Goal: Transaction & Acquisition: Purchase product/service

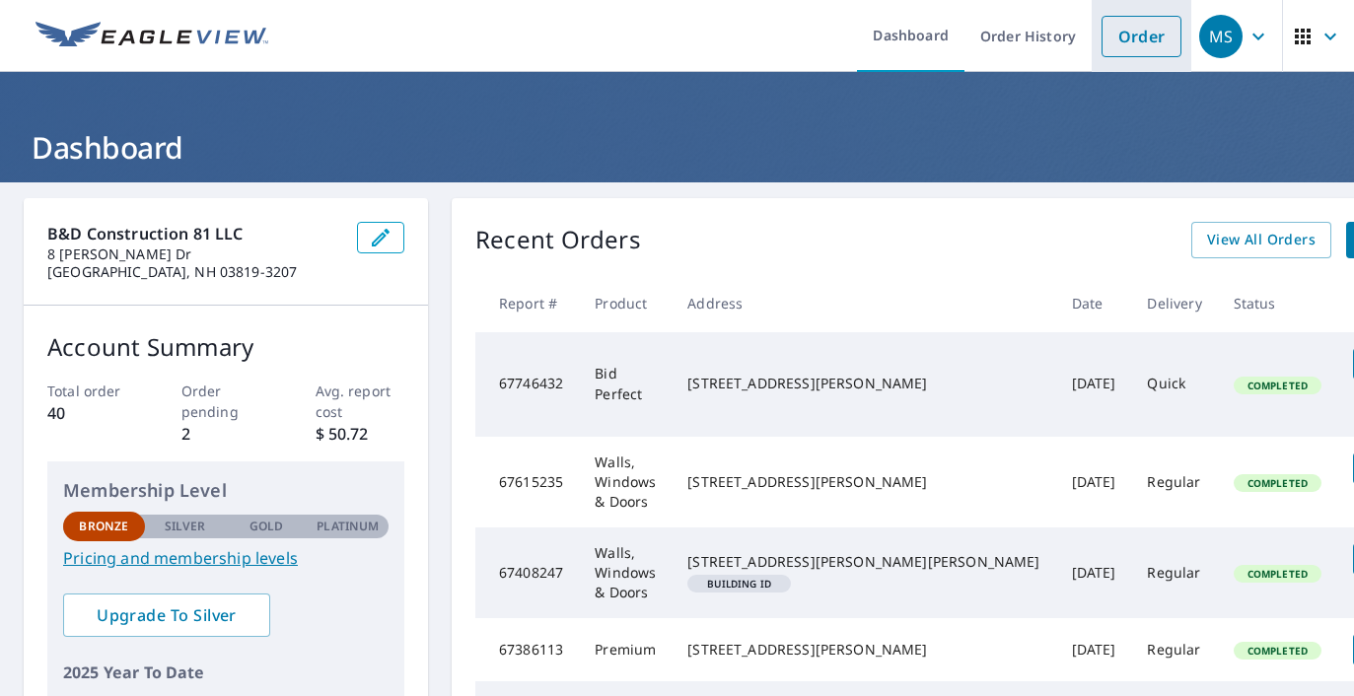
click at [1101, 32] on link "Order" at bounding box center [1141, 36] width 80 height 41
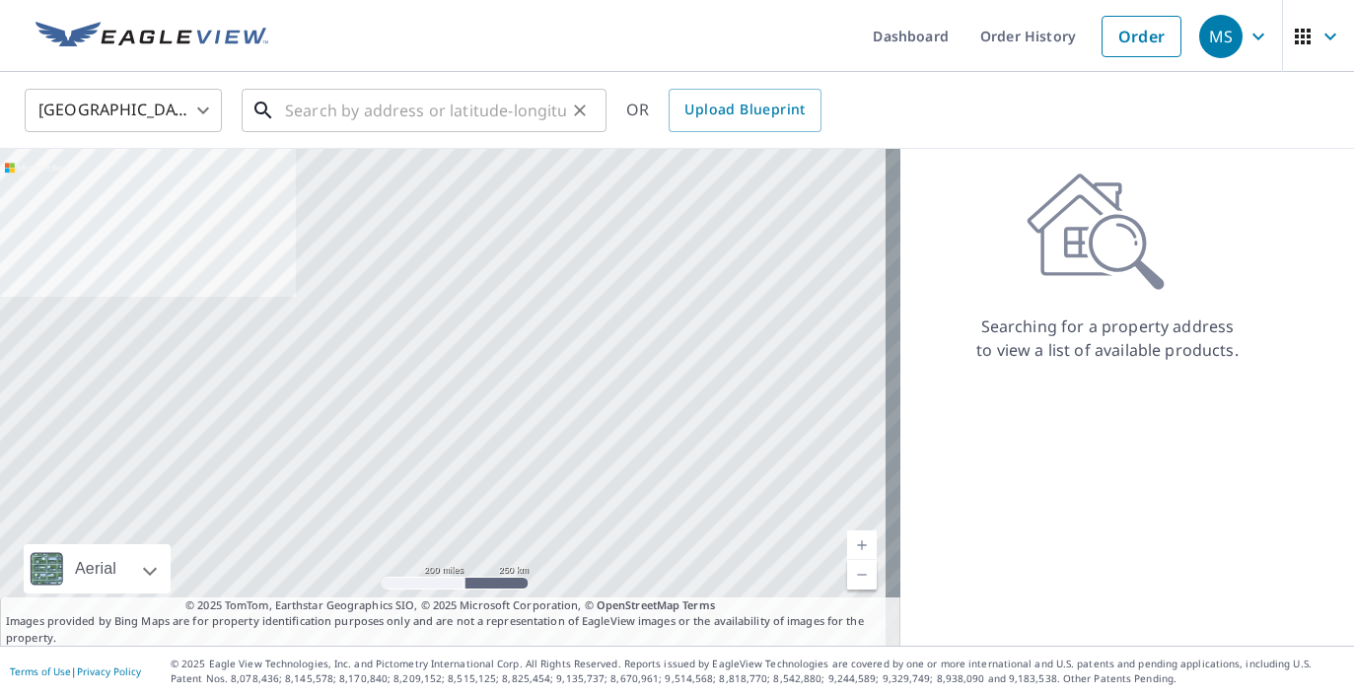
click at [458, 106] on input "text" at bounding box center [425, 110] width 281 height 55
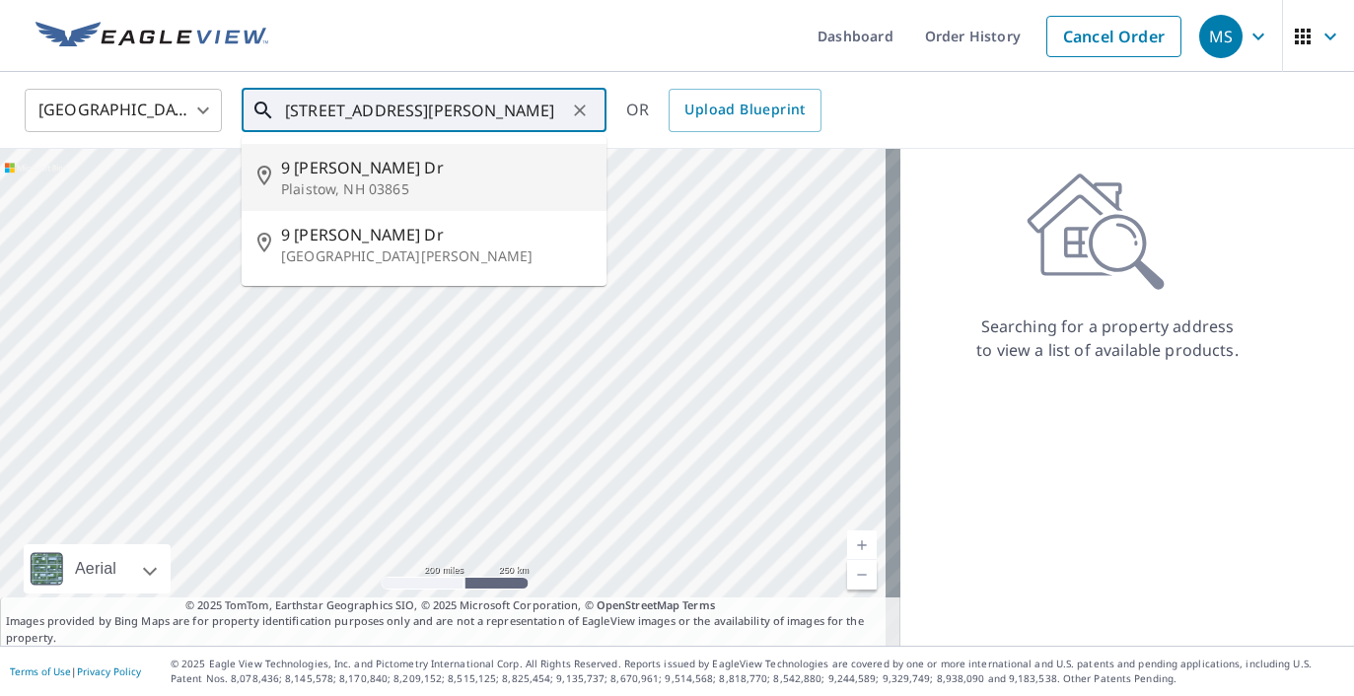
click at [445, 179] on p "Plaistow, NH 03865" at bounding box center [436, 189] width 310 height 20
type input "[STREET_ADDRESS][PERSON_NAME][PERSON_NAME]"
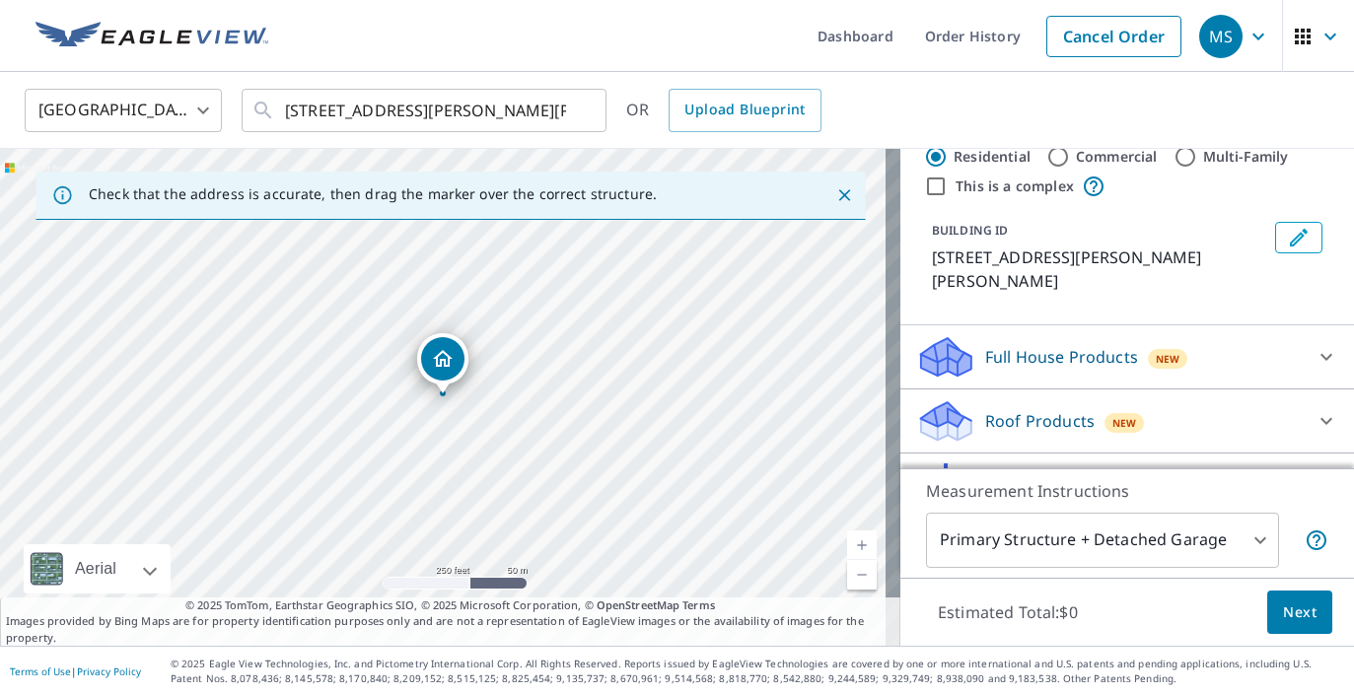
scroll to position [66, 0]
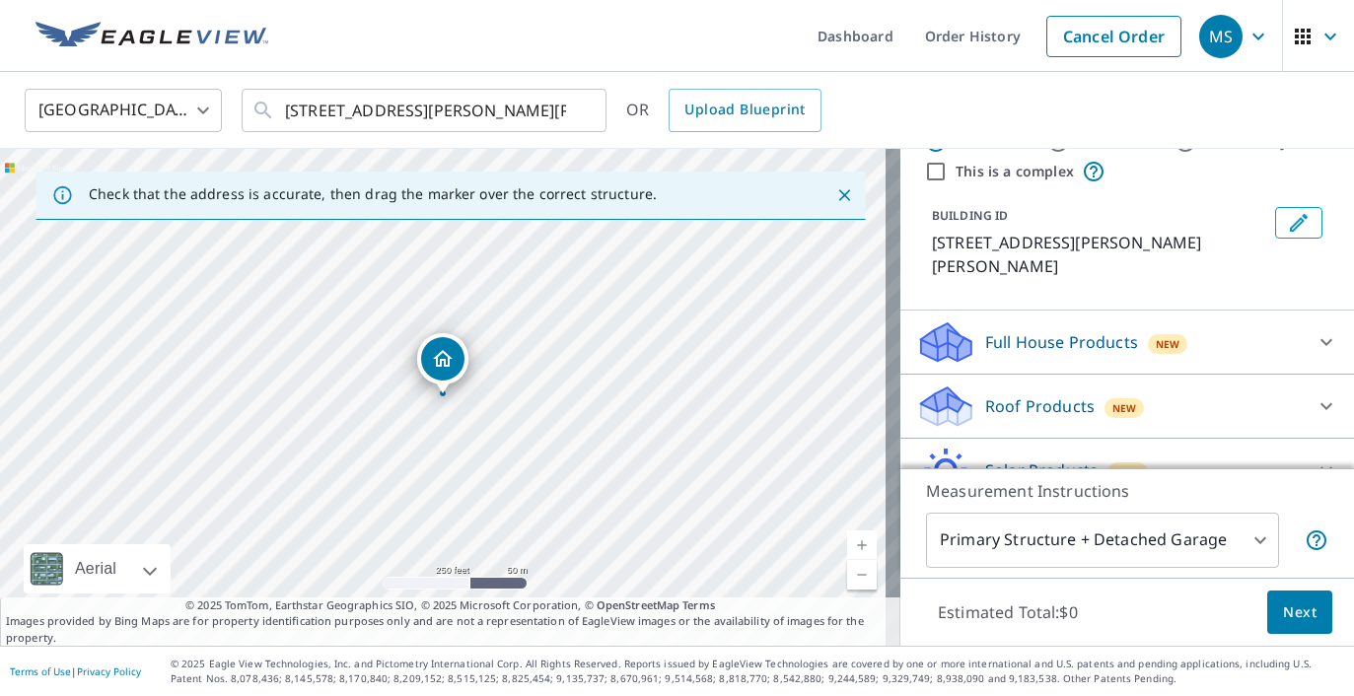
click at [1080, 383] on div "Roof Products New" at bounding box center [1109, 406] width 386 height 46
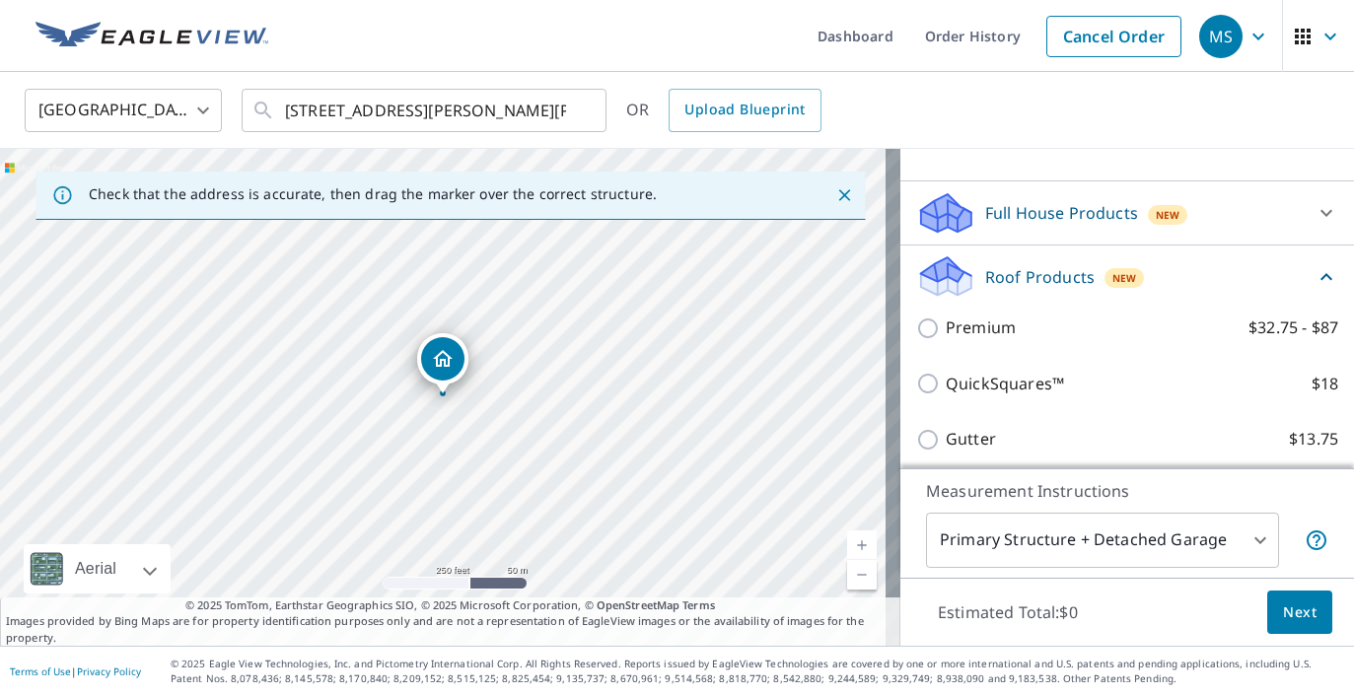
scroll to position [198, 0]
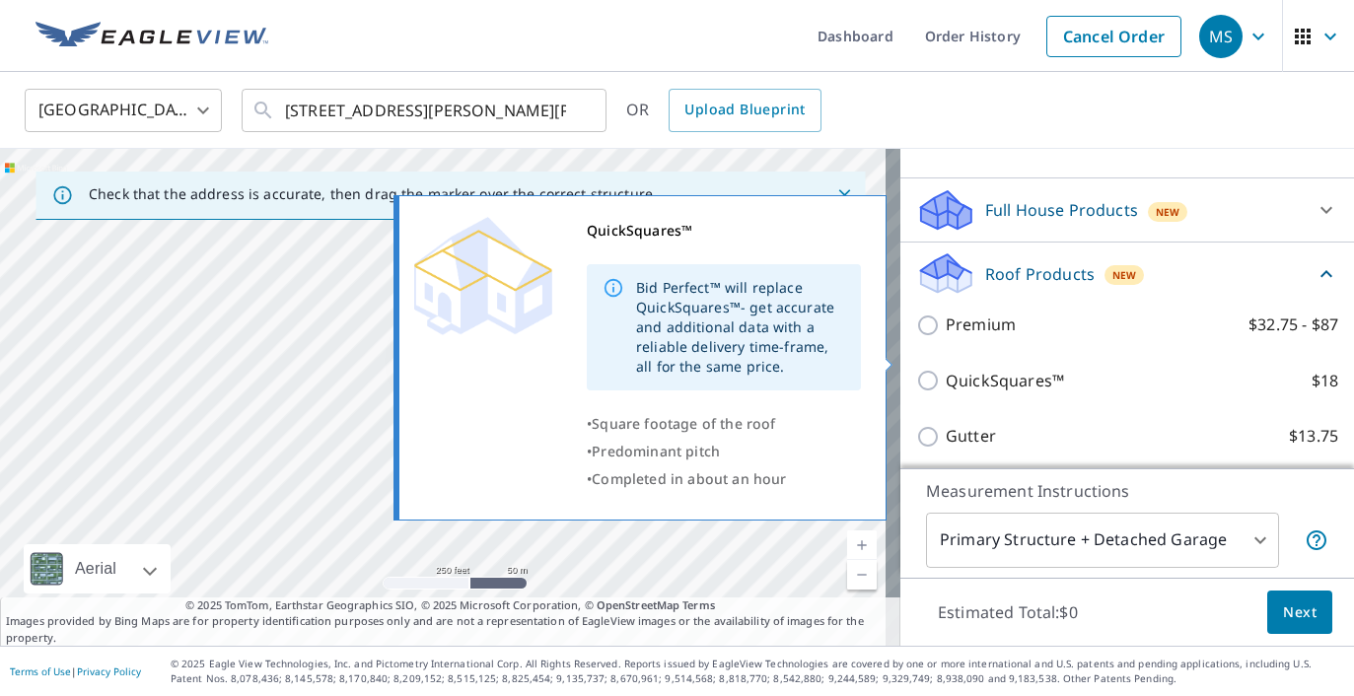
click at [917, 369] on input "QuickSquares™ $18" at bounding box center [931, 381] width 30 height 24
checkbox input "true"
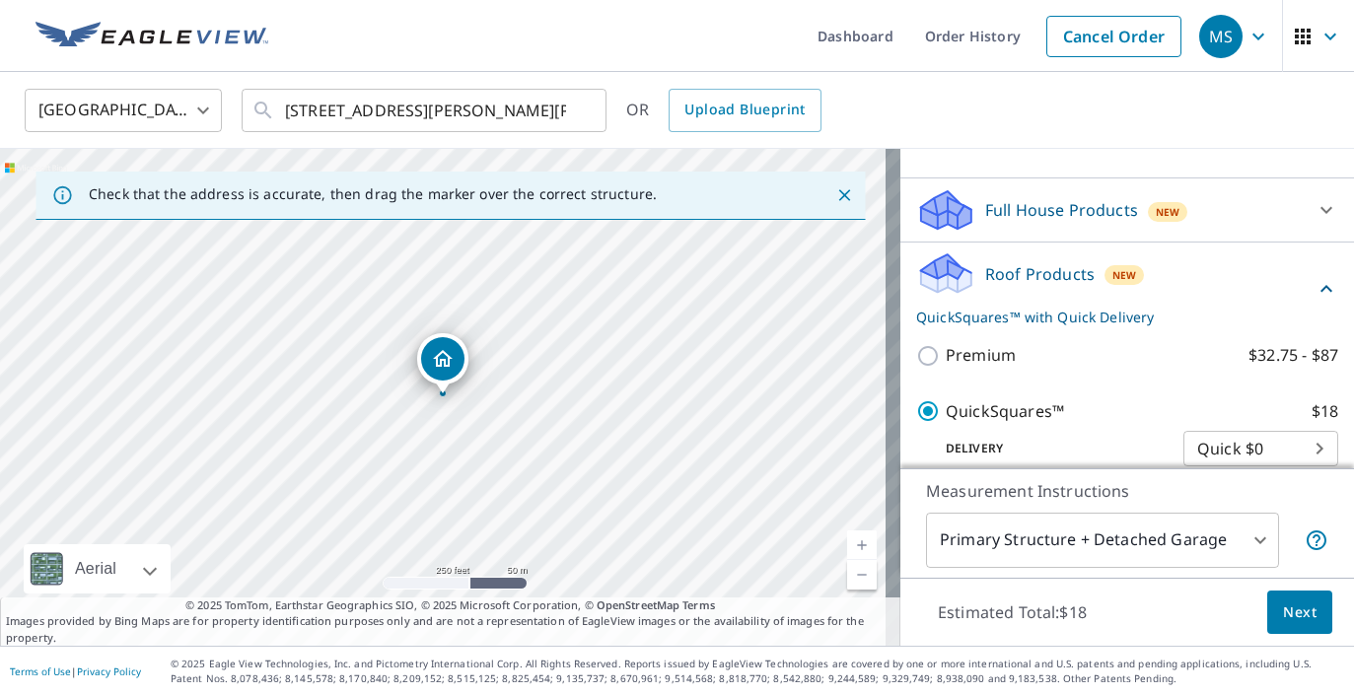
click at [1284, 607] on span "Next" at bounding box center [1300, 612] width 34 height 25
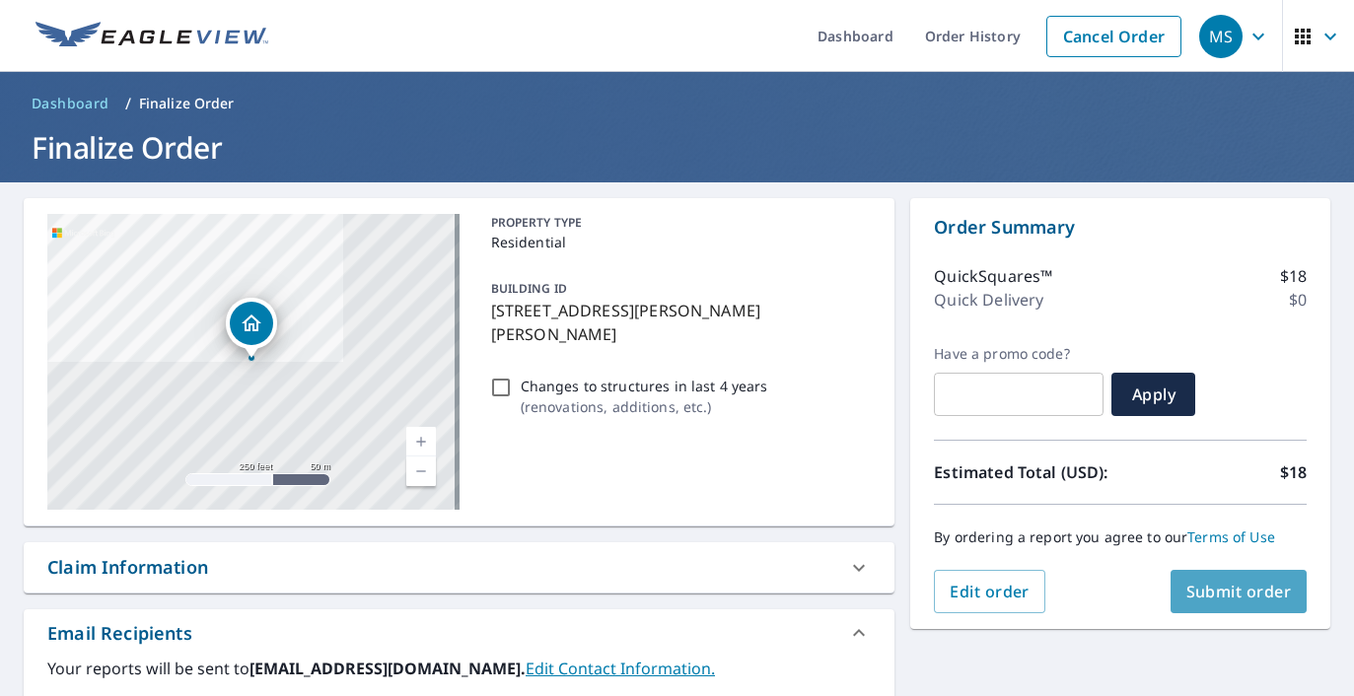
click at [1203, 593] on span "Submit order" at bounding box center [1238, 592] width 105 height 22
